Goal: Information Seeking & Learning: Learn about a topic

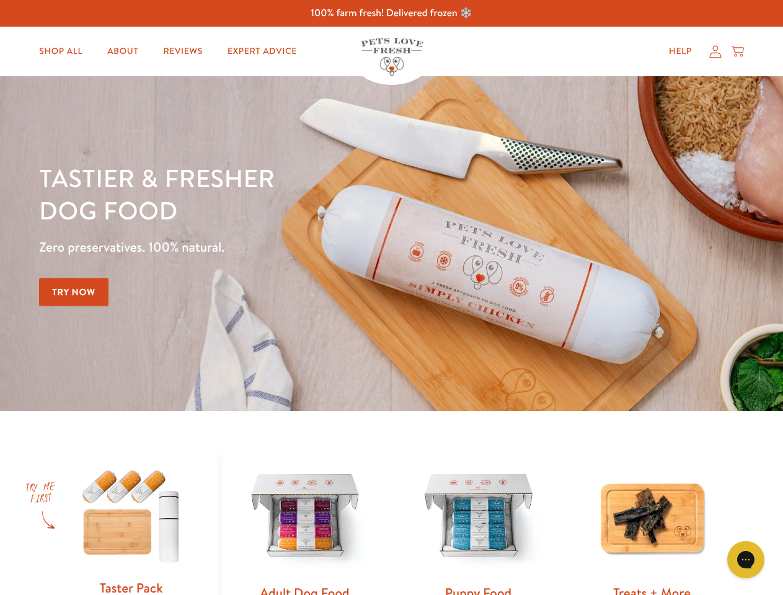
click at [391, 298] on div "Tastier & fresher dog food Zero preservatives. 100% natural. Try Now" at bounding box center [274, 244] width 470 height 164
click at [746, 560] on icon "Gorgias live chat" at bounding box center [746, 560] width 12 height 12
